Goal: Information Seeking & Learning: Learn about a topic

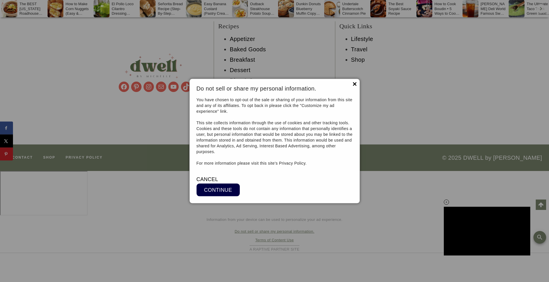
scroll to position [14136, 0]
